Goal: Information Seeking & Learning: Find specific fact

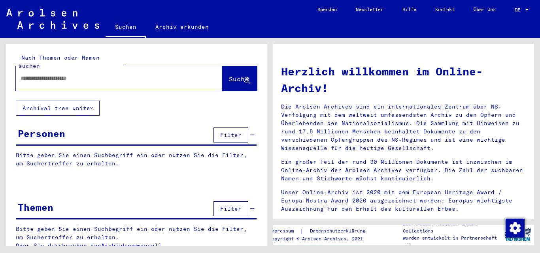
type input "**********"
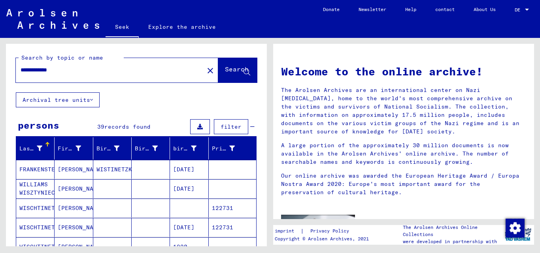
click at [304, 15] on mat-toolbar "Seek Explore the archive Do you have detailed questions or information about th…" at bounding box center [270, 19] width 540 height 38
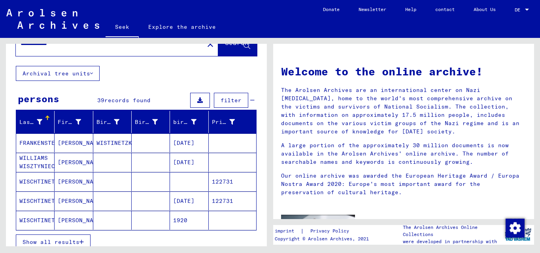
scroll to position [79, 0]
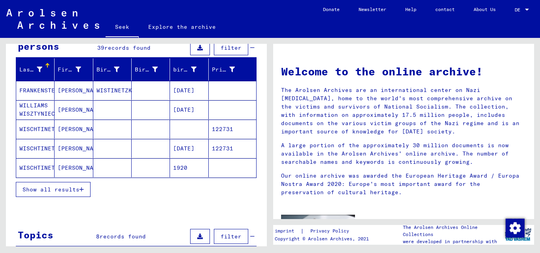
click at [59, 187] on font "Show all results" at bounding box center [51, 189] width 57 height 7
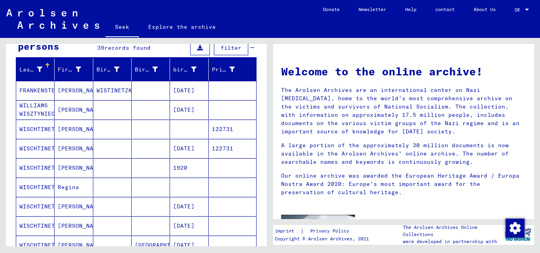
scroll to position [119, 0]
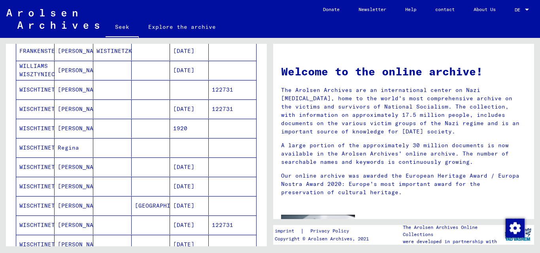
click at [67, 89] on font "[PERSON_NAME]" at bounding box center [81, 89] width 46 height 7
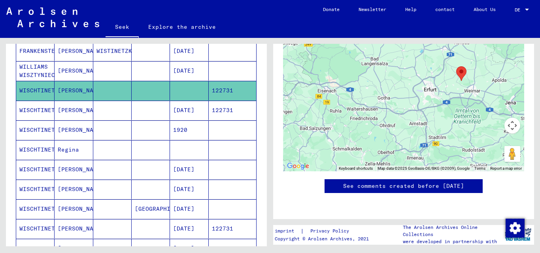
scroll to position [350, 0]
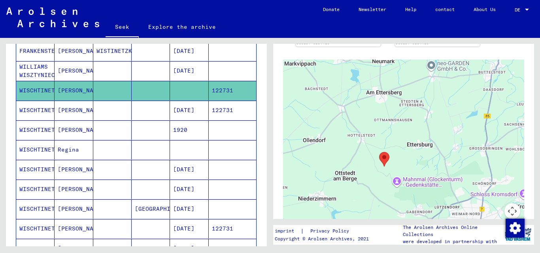
drag, startPoint x: 412, startPoint y: 159, endPoint x: 408, endPoint y: 124, distance: 35.4
click at [408, 124] on div at bounding box center [403, 159] width 241 height 198
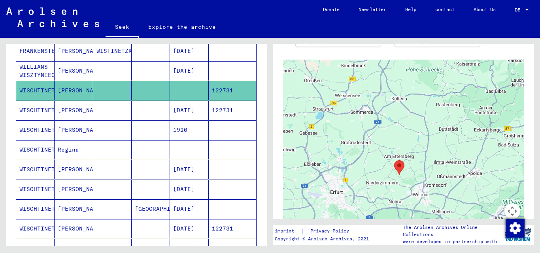
drag, startPoint x: 407, startPoint y: 149, endPoint x: 433, endPoint y: 155, distance: 26.4
click at [433, 155] on div at bounding box center [403, 159] width 241 height 198
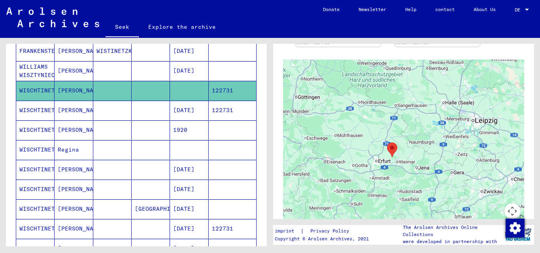
drag, startPoint x: 431, startPoint y: 177, endPoint x: 428, endPoint y: 169, distance: 9.3
click at [428, 169] on div at bounding box center [403, 159] width 241 height 198
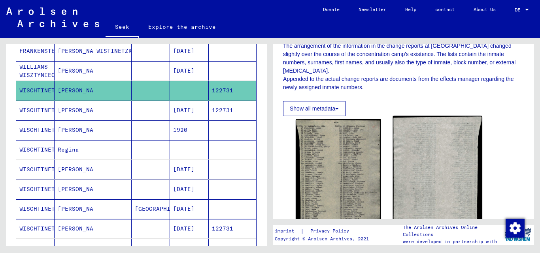
scroll to position [192, 0]
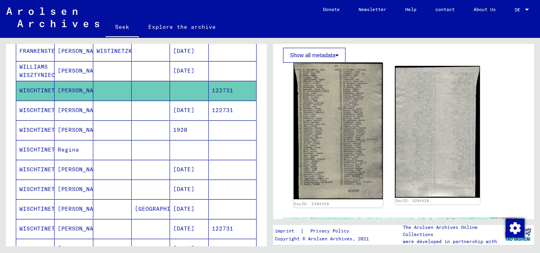
click at [351, 135] on img at bounding box center [338, 130] width 89 height 137
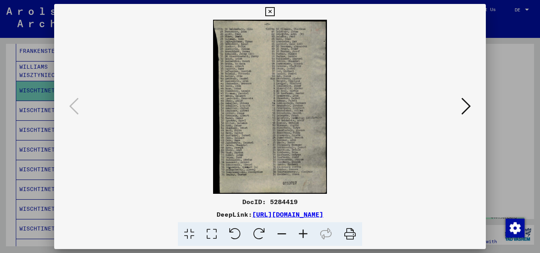
click at [323, 214] on font "[URL][DOMAIN_NAME]" at bounding box center [287, 215] width 71 height 8
click at [515, 100] on div at bounding box center [270, 126] width 540 height 253
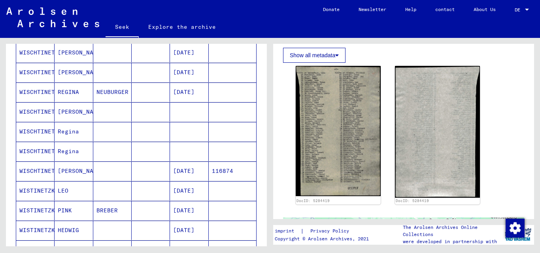
scroll to position [435, 0]
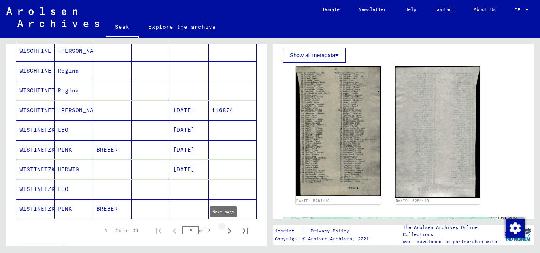
click at [224, 231] on icon "Next page" at bounding box center [229, 231] width 11 height 11
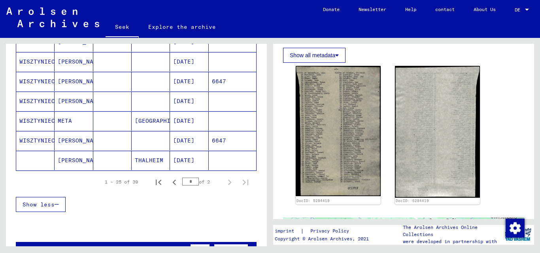
scroll to position [298, 0]
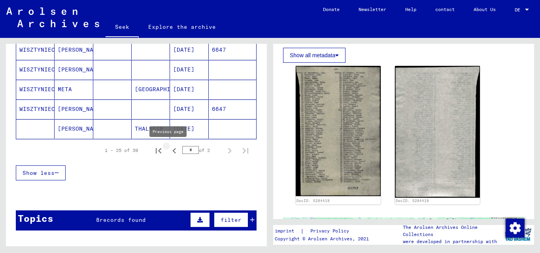
click at [170, 149] on icon "Previous page" at bounding box center [174, 150] width 11 height 11
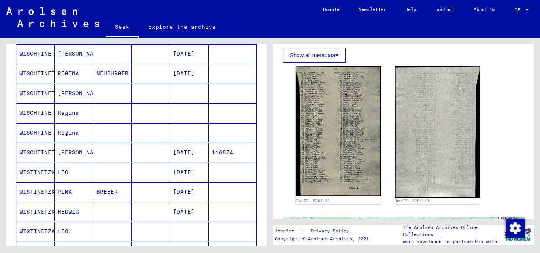
scroll to position [456, 0]
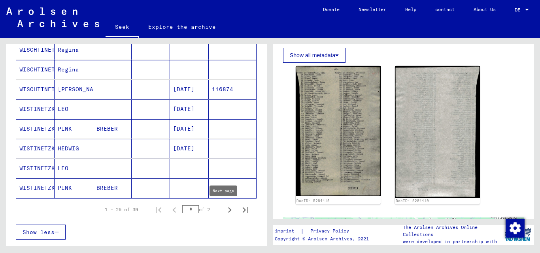
click at [228, 208] on icon "Next page" at bounding box center [230, 210] width 4 height 6
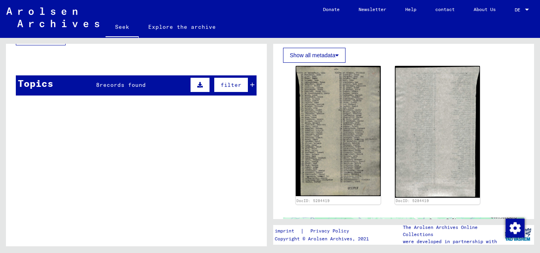
scroll to position [298, 0]
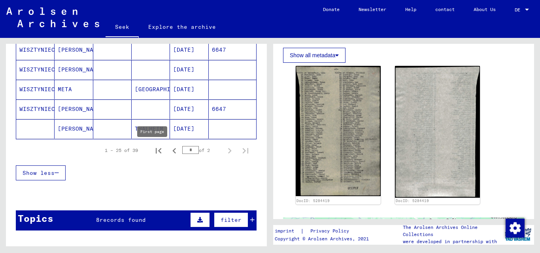
click at [153, 148] on icon "First page" at bounding box center [158, 150] width 11 height 11
type input "*"
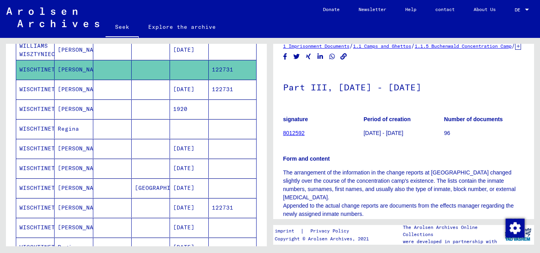
scroll to position [0, 0]
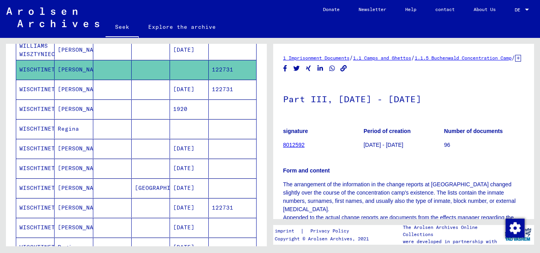
click at [66, 91] on font "[PERSON_NAME]" at bounding box center [81, 89] width 46 height 7
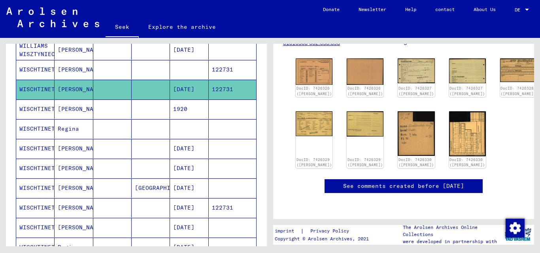
scroll to position [119, 0]
click at [309, 75] on img at bounding box center [314, 72] width 39 height 28
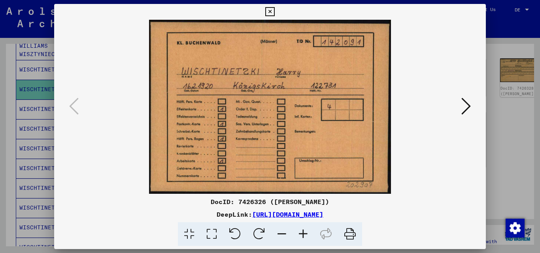
click at [471, 103] on button at bounding box center [466, 107] width 14 height 23
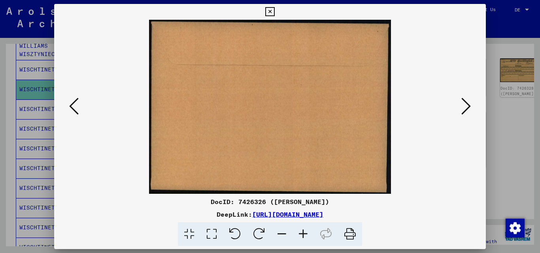
click at [469, 104] on icon at bounding box center [465, 106] width 9 height 19
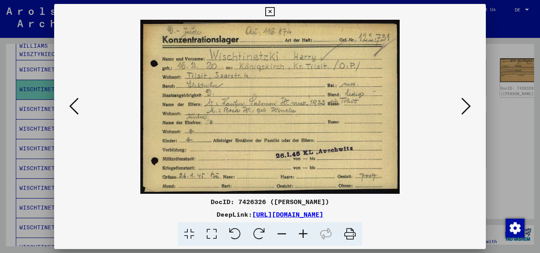
click at [472, 112] on button at bounding box center [466, 107] width 14 height 23
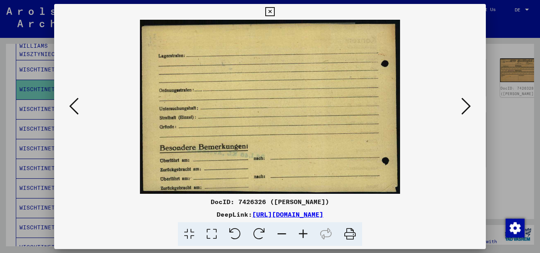
click at [472, 112] on button at bounding box center [466, 107] width 14 height 23
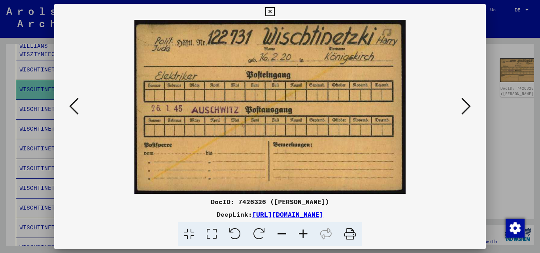
click at [76, 102] on icon at bounding box center [73, 106] width 9 height 19
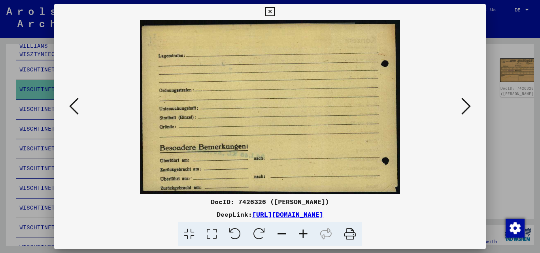
click at [461, 106] on icon at bounding box center [465, 106] width 9 height 19
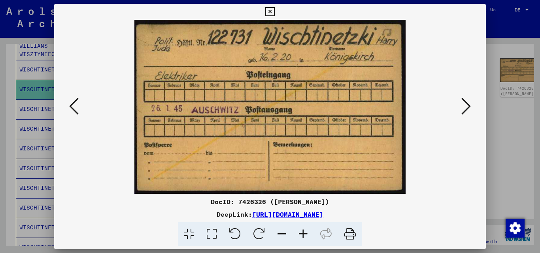
click at [464, 108] on icon at bounding box center [465, 106] width 9 height 19
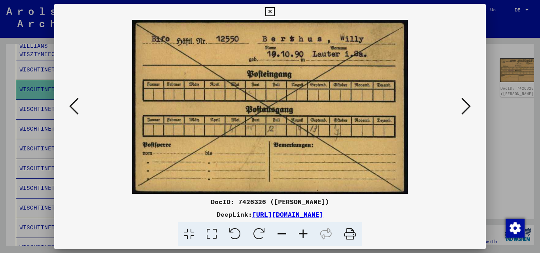
click at [458, 108] on img at bounding box center [270, 107] width 378 height 174
click at [462, 107] on icon at bounding box center [465, 106] width 9 height 19
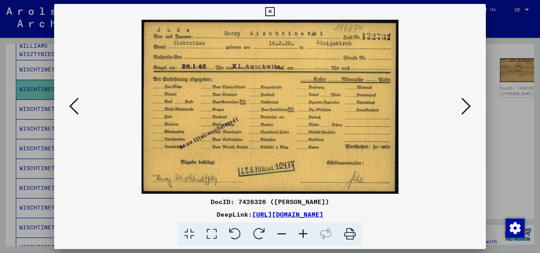
click at [453, 104] on img at bounding box center [270, 107] width 378 height 174
click at [470, 109] on icon at bounding box center [465, 106] width 9 height 19
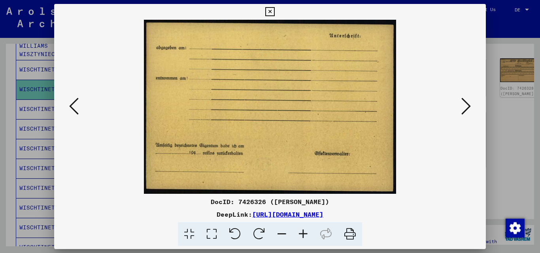
click at [470, 109] on icon at bounding box center [465, 106] width 9 height 19
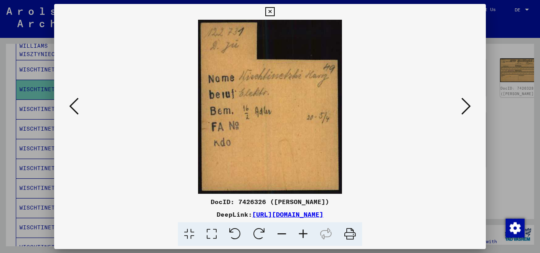
click at [470, 109] on icon at bounding box center [465, 106] width 9 height 19
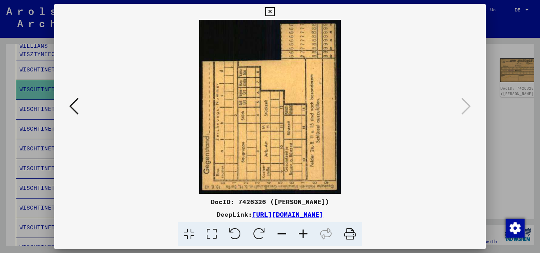
click at [498, 53] on div at bounding box center [270, 126] width 540 height 253
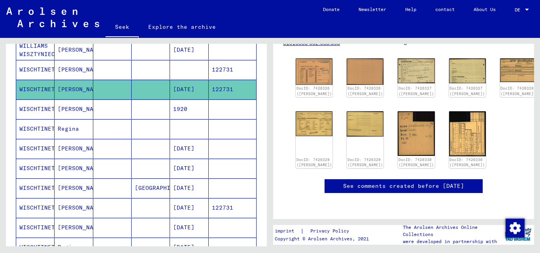
click at [35, 108] on font "WISCHTINETZKI" at bounding box center [42, 109] width 46 height 7
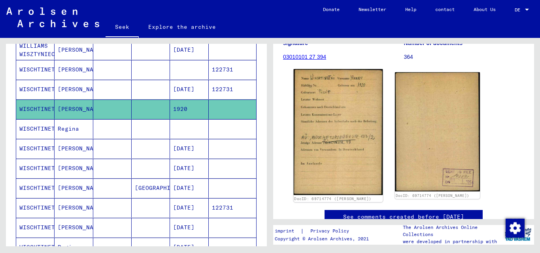
scroll to position [119, 0]
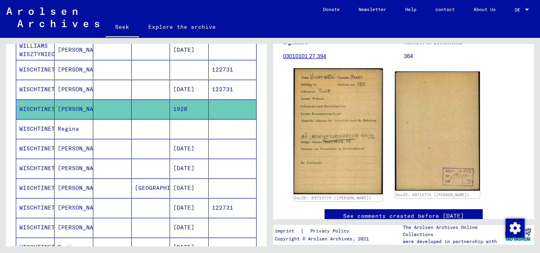
click at [321, 149] on img at bounding box center [338, 131] width 89 height 126
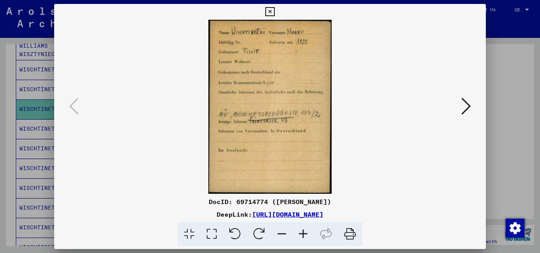
click at [509, 157] on div at bounding box center [270, 126] width 540 height 253
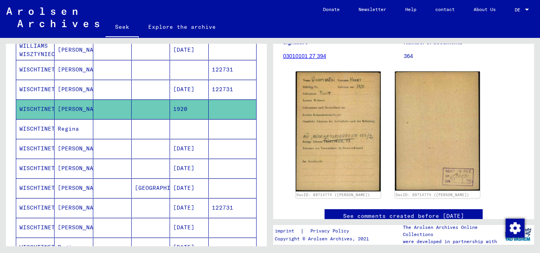
click at [62, 127] on font "Regina" at bounding box center [68, 128] width 21 height 7
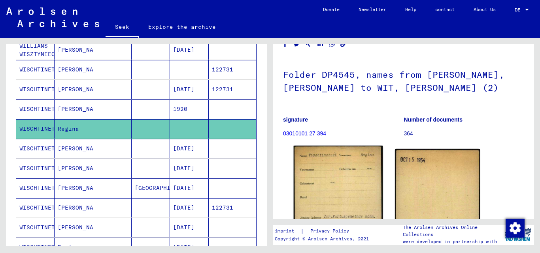
scroll to position [119, 0]
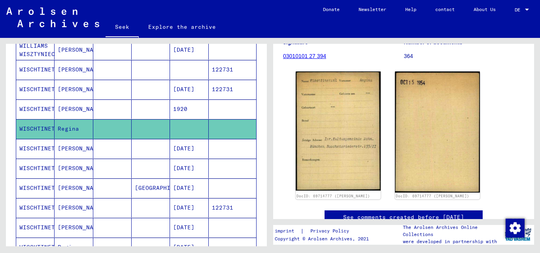
click at [25, 145] on font "WISCHTINETZKI" at bounding box center [42, 148] width 46 height 7
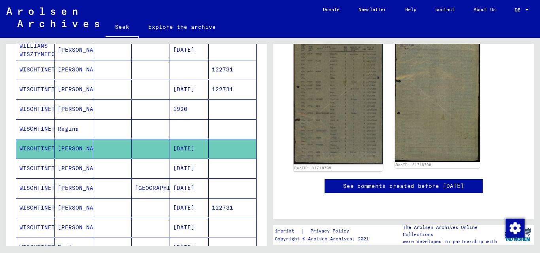
scroll to position [435, 0]
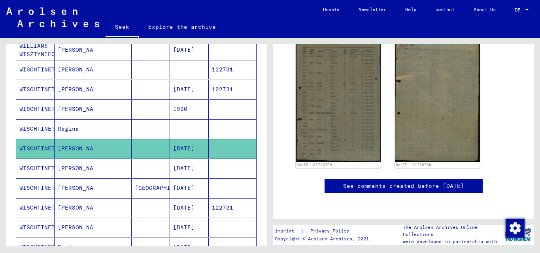
click at [59, 166] on font "[PERSON_NAME]" at bounding box center [81, 168] width 46 height 7
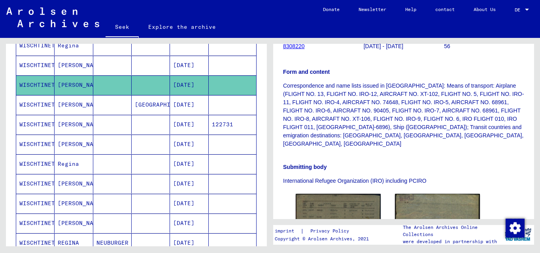
scroll to position [258, 0]
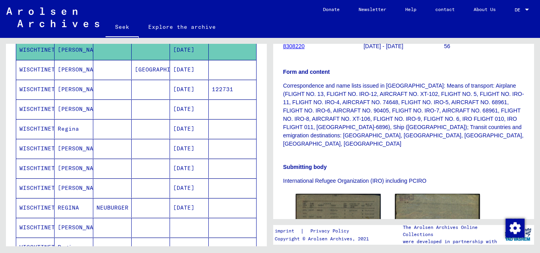
click at [63, 67] on font "[PERSON_NAME]" at bounding box center [81, 69] width 46 height 7
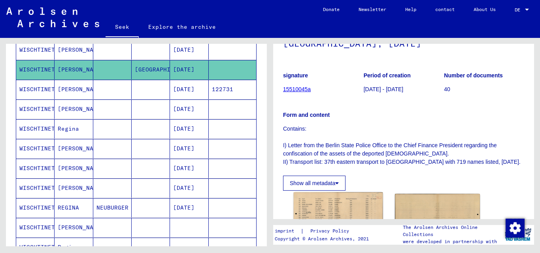
scroll to position [158, 0]
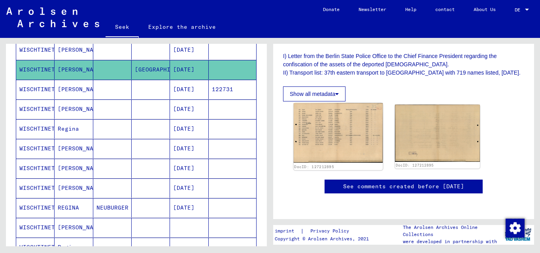
click at [332, 136] on img at bounding box center [338, 133] width 89 height 60
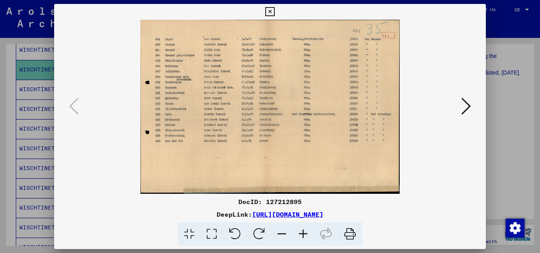
click at [462, 105] on icon at bounding box center [465, 106] width 9 height 19
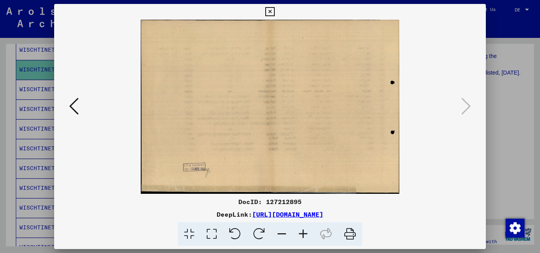
click at [500, 96] on div at bounding box center [270, 126] width 540 height 253
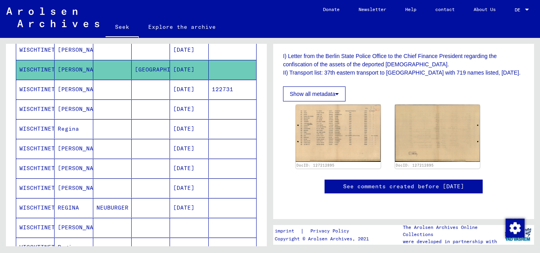
click at [67, 85] on mat-cell "[PERSON_NAME]" at bounding box center [74, 89] width 38 height 19
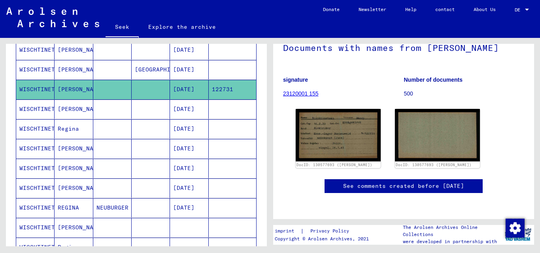
scroll to position [119, 0]
click at [64, 110] on font "[PERSON_NAME]" at bounding box center [81, 109] width 46 height 7
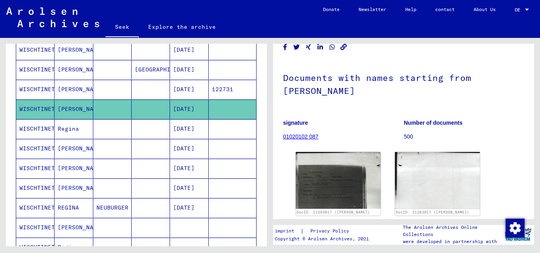
scroll to position [119, 0]
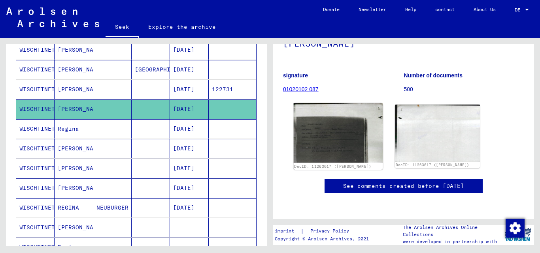
click at [330, 103] on img at bounding box center [338, 133] width 89 height 60
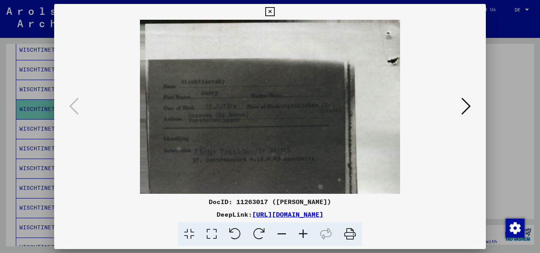
click at [468, 111] on icon at bounding box center [465, 106] width 9 height 19
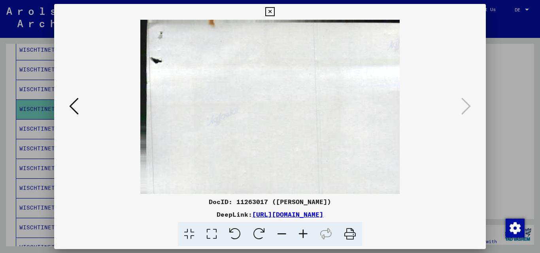
click at [500, 123] on div at bounding box center [270, 126] width 540 height 253
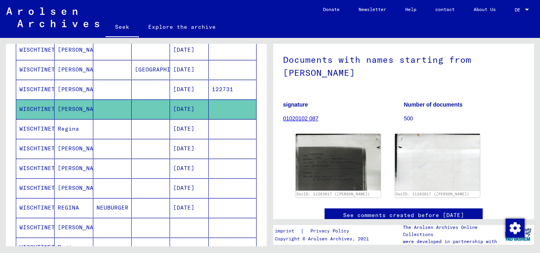
scroll to position [0, 0]
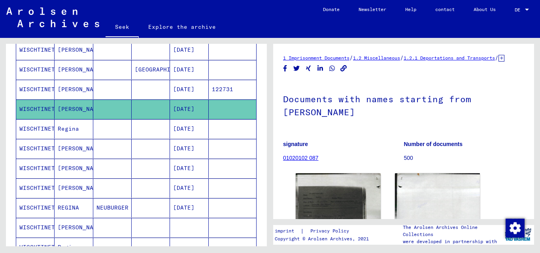
click at [40, 148] on font "WISCHTINETZKY" at bounding box center [42, 148] width 46 height 7
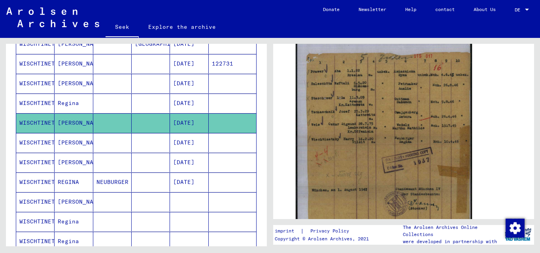
scroll to position [298, 0]
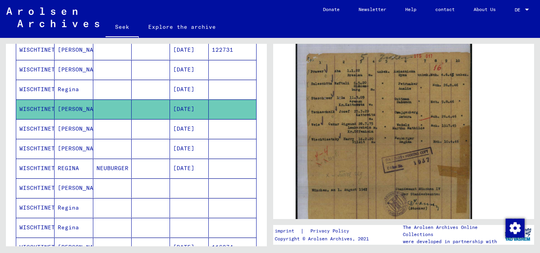
click at [80, 126] on mat-cell "[PERSON_NAME]" at bounding box center [74, 128] width 38 height 19
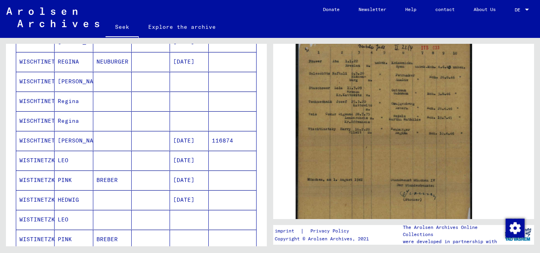
scroll to position [416, 0]
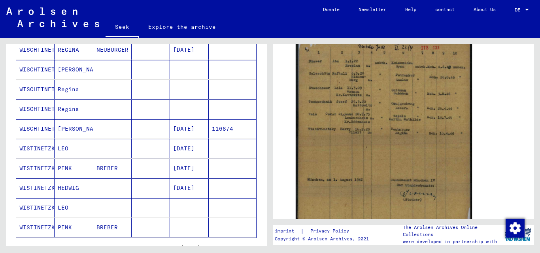
click at [58, 126] on font "[PERSON_NAME]" at bounding box center [81, 128] width 46 height 7
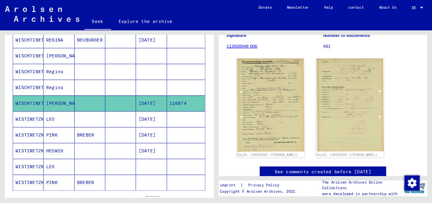
scroll to position [119, 0]
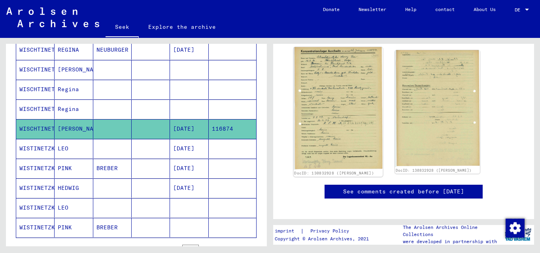
click at [307, 114] on img at bounding box center [338, 108] width 89 height 123
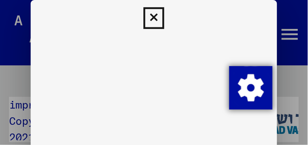
scroll to position [419, 0]
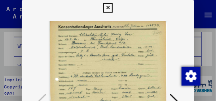
drag, startPoint x: 115, startPoint y: 63, endPoint x: 120, endPoint y: 23, distance: 40.2
click at [120, 23] on img at bounding box center [108, 103] width 119 height 174
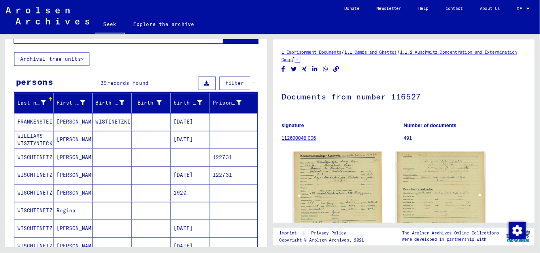
scroll to position [35, 0]
